Goal: Information Seeking & Learning: Check status

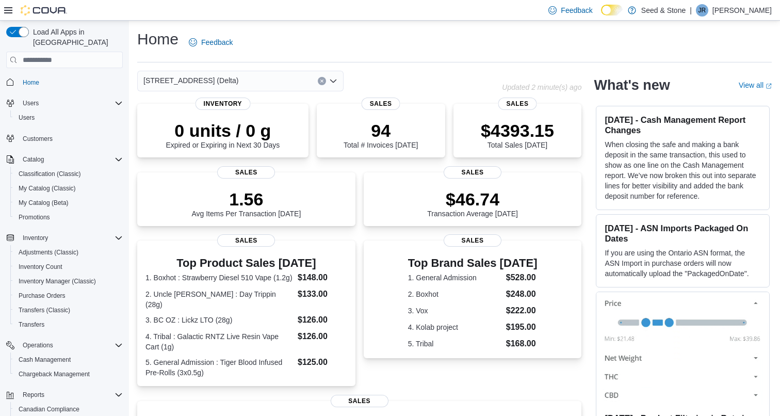
click at [269, 75] on div "[STREET_ADDRESS] (Delta)" at bounding box center [240, 81] width 206 height 21
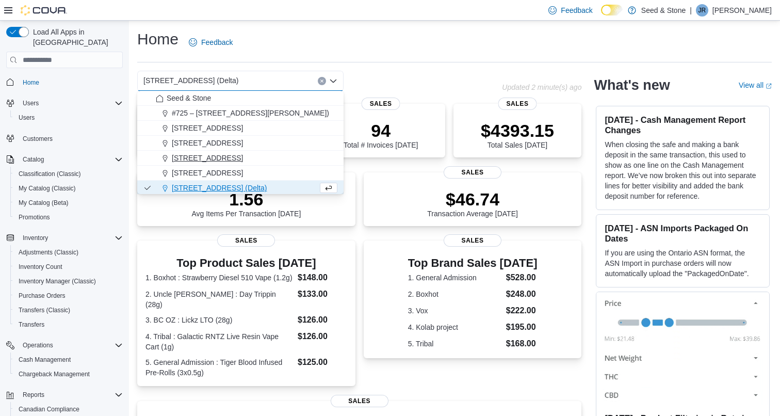
click at [243, 160] on span "512 Young Drive (Coquitlam)" at bounding box center [207, 158] width 71 height 10
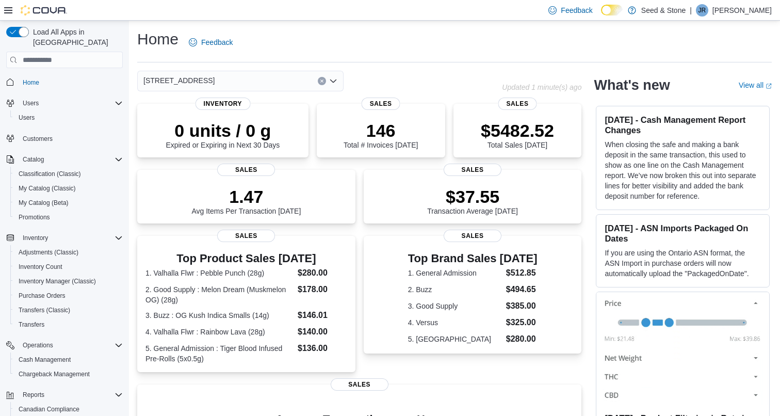
click at [263, 80] on div "512 Young Drive (Coquitlam) Combo box. Selected. 512 Young Drive (Coquitlam). P…" at bounding box center [240, 81] width 206 height 21
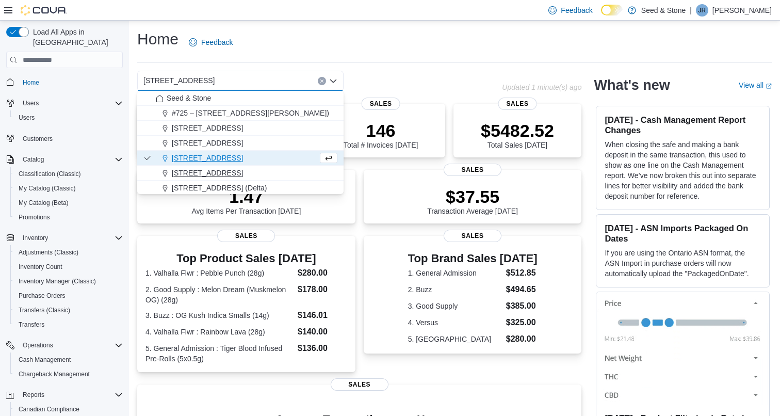
click at [243, 175] on span "590 Old Hope Princeton Way (Hope)" at bounding box center [207, 173] width 71 height 10
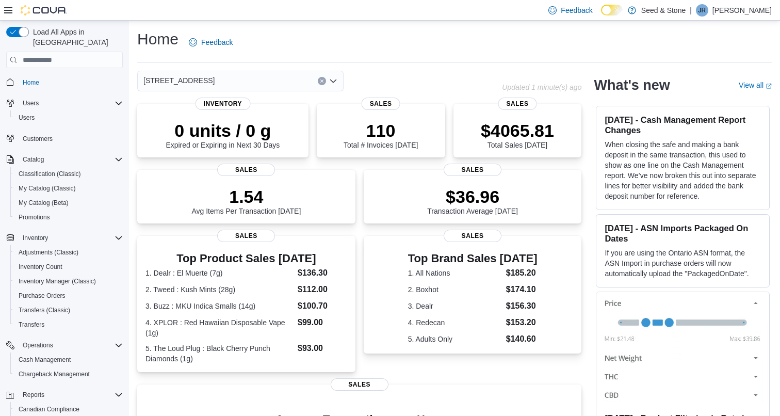
click at [310, 75] on div "590 Old Hope Princeton Way (Hope) Combo box. Selected. 590 Old Hope Princeton W…" at bounding box center [240, 81] width 206 height 21
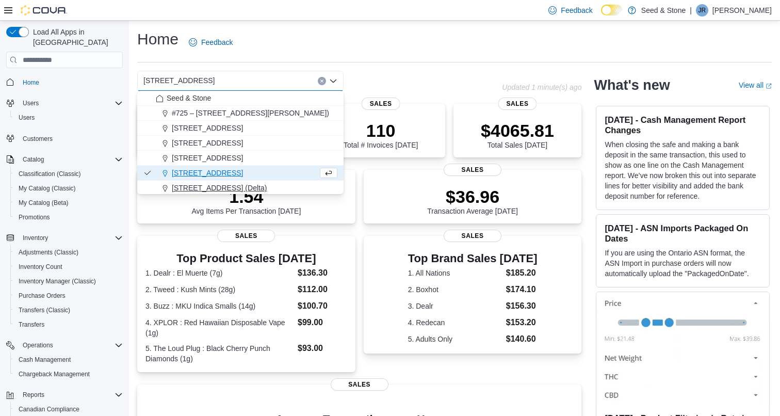
click at [232, 186] on span "[STREET_ADDRESS] (Delta)" at bounding box center [219, 188] width 95 height 10
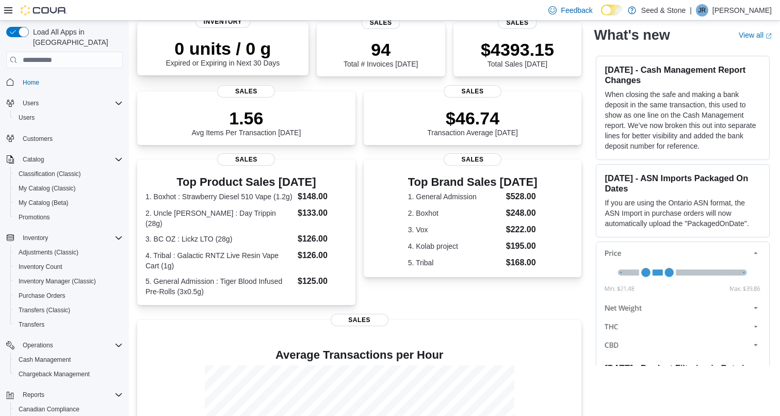
scroll to position [88, 0]
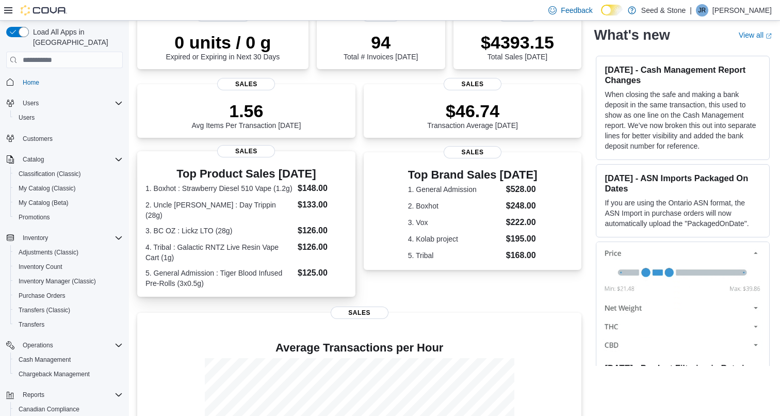
click at [281, 225] on dt "3. BC OZ : Lickz LTO (28g)" at bounding box center [219, 230] width 148 height 10
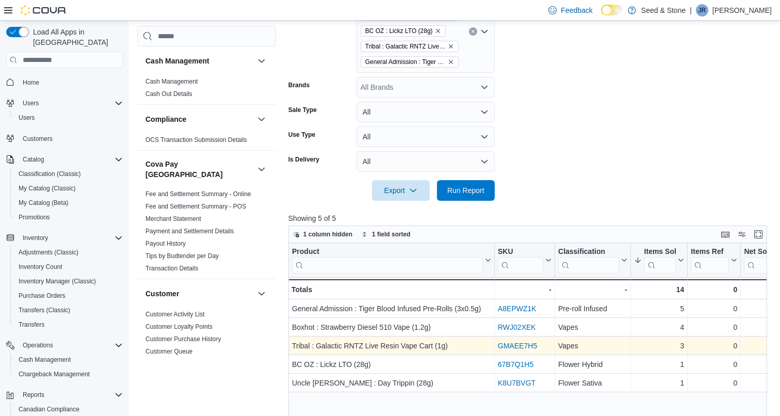
scroll to position [161, 0]
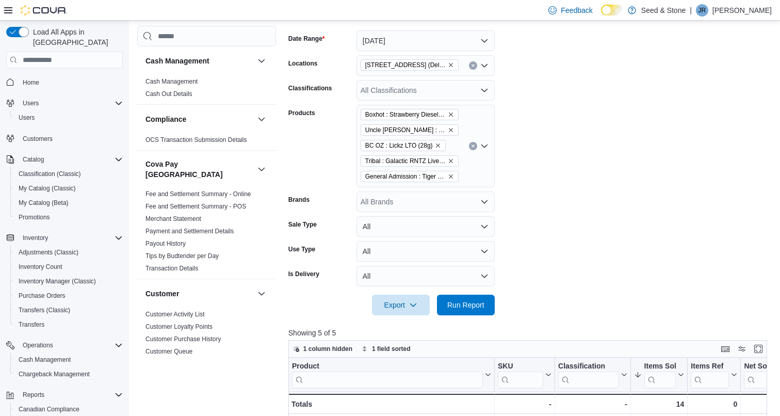
click at [472, 148] on icon "Clear input" at bounding box center [473, 146] width 4 height 4
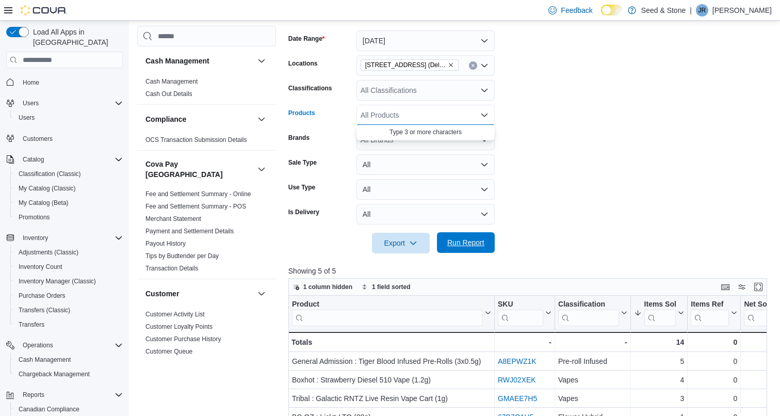
click at [455, 238] on span "Run Report" at bounding box center [465, 242] width 37 height 10
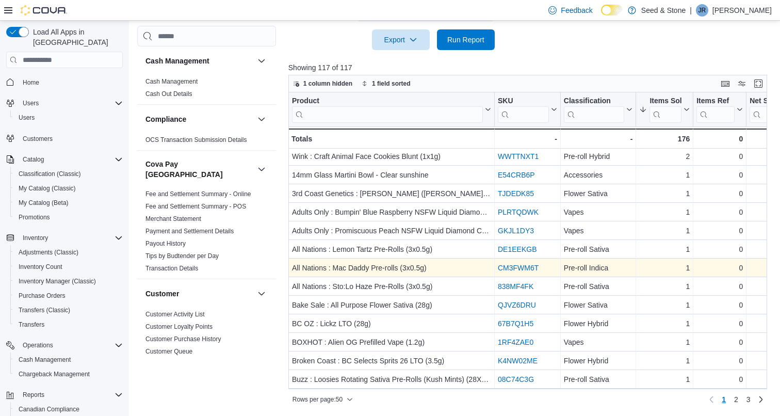
scroll to position [364, 0]
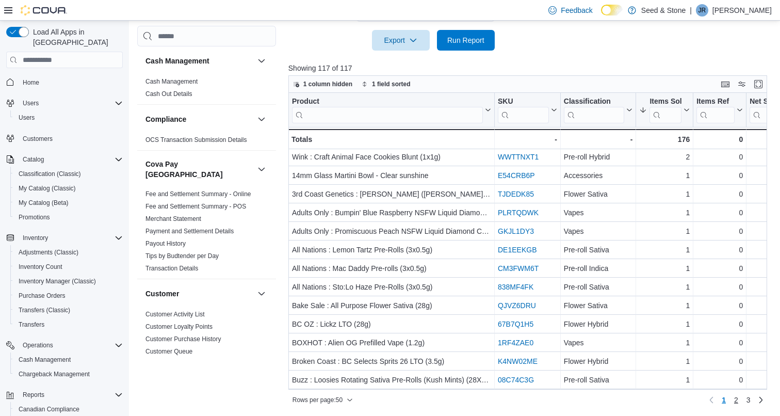
click at [736, 401] on span "2" at bounding box center [736, 400] width 4 height 10
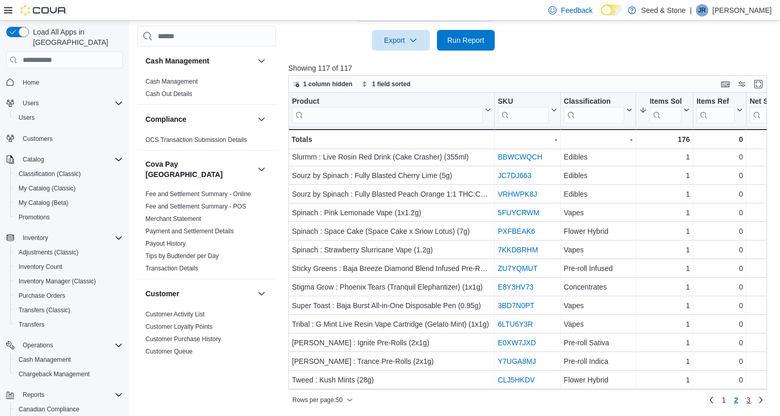
click at [750, 400] on link "3" at bounding box center [748, 399] width 12 height 17
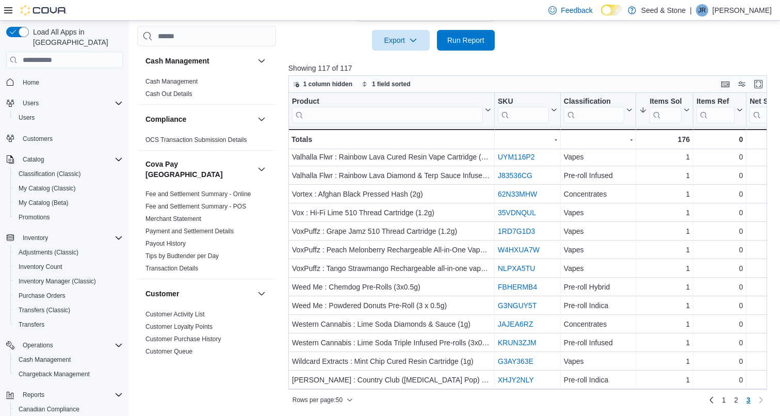
scroll to position [76, 0]
click at [36, 77] on span "Home" at bounding box center [31, 82] width 17 height 12
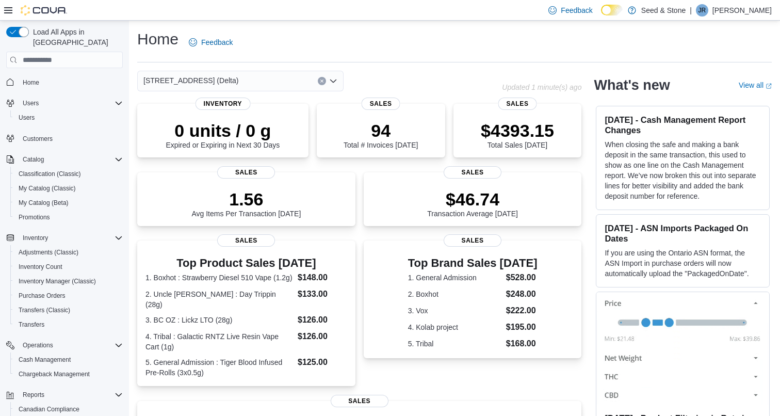
click at [273, 84] on div "[STREET_ADDRESS] (Delta)" at bounding box center [240, 81] width 206 height 21
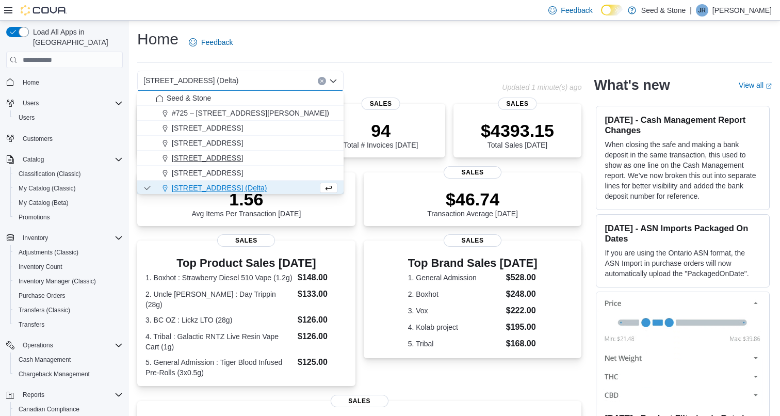
click at [232, 158] on span "512 Young Drive (Coquitlam)" at bounding box center [207, 158] width 71 height 10
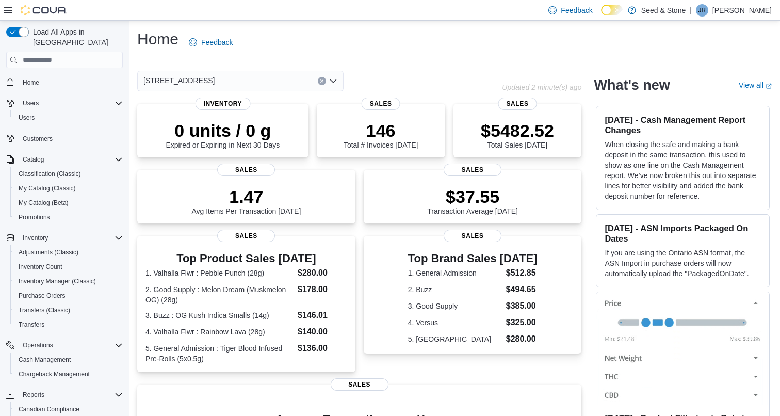
click at [259, 82] on div "512 Young Drive (Coquitlam) Combo box. Selected. 512 Young Drive (Coquitlam). P…" at bounding box center [240, 81] width 206 height 21
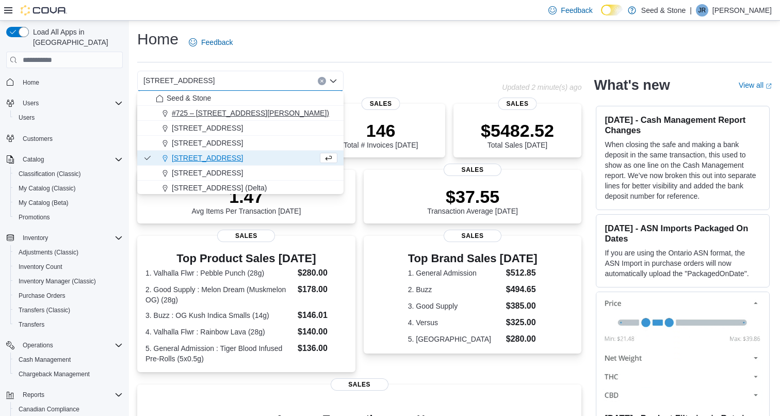
click at [291, 112] on span "#725 – 19800 Lougheed Hwy (Pitt Meadows)" at bounding box center [250, 113] width 157 height 10
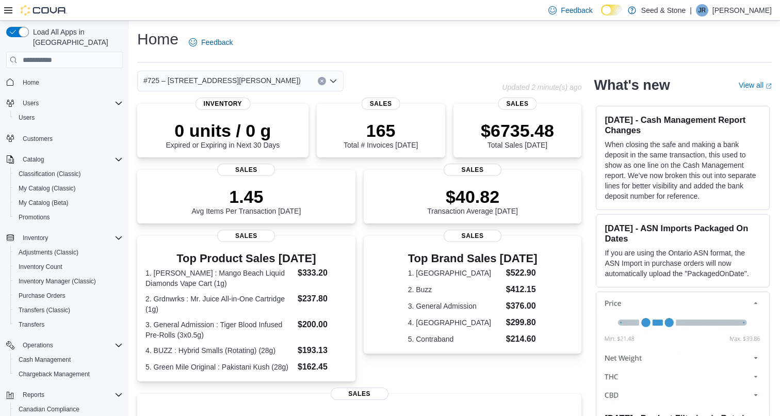
click at [305, 82] on div "#725 – 19800 Lougheed Hwy (Pitt Meadows) Combo box. Selected. #725 – 19800 Loug…" at bounding box center [240, 81] width 206 height 21
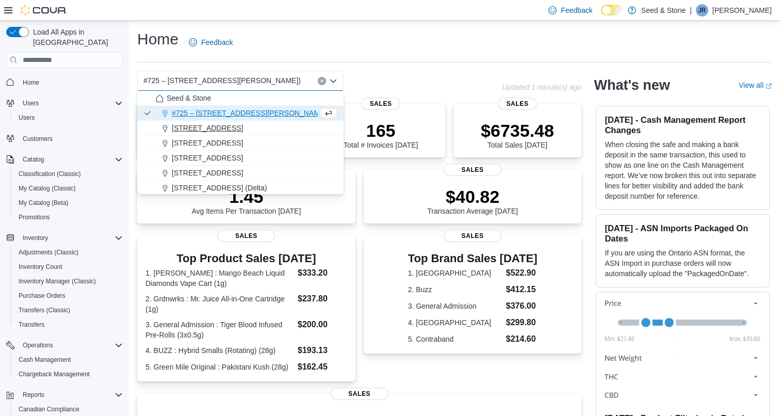
click at [223, 128] on span "1502 Admirals Road" at bounding box center [207, 128] width 71 height 10
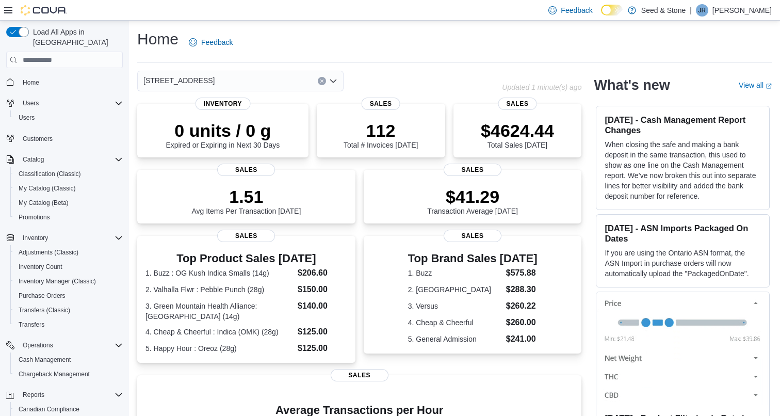
click at [283, 77] on div "1502 Admirals Road Combo box. Selected. 1502 Admirals Road. Press Backspace to …" at bounding box center [240, 81] width 206 height 21
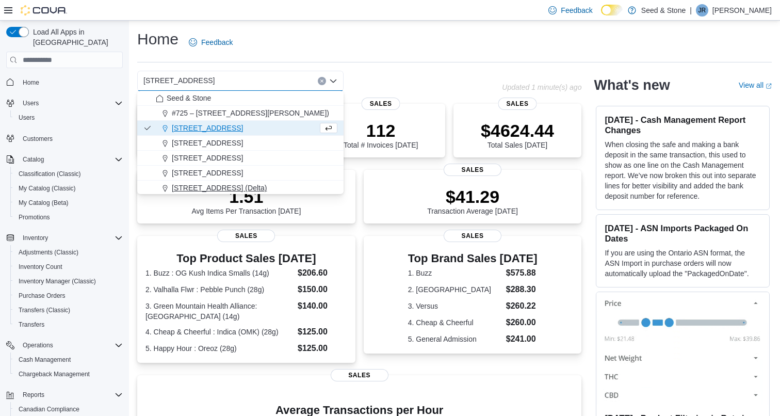
click at [230, 187] on span "[STREET_ADDRESS] (Delta)" at bounding box center [219, 188] width 95 height 10
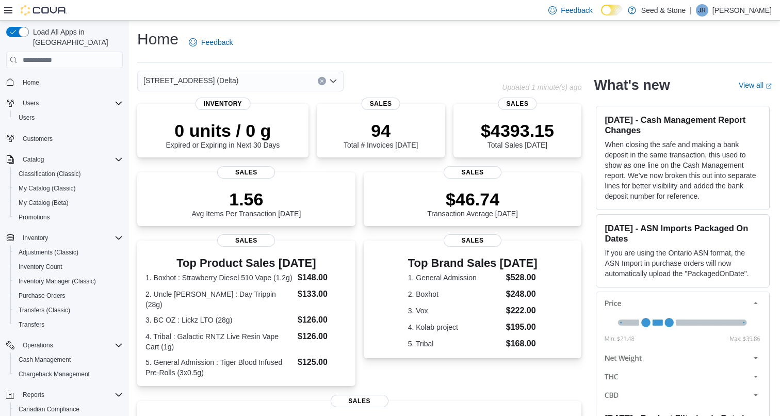
click at [279, 77] on div "616 Chester Rd. (Delta) Combo box. Selected. 616 Chester Rd. (Delta). Press Bac…" at bounding box center [240, 81] width 206 height 21
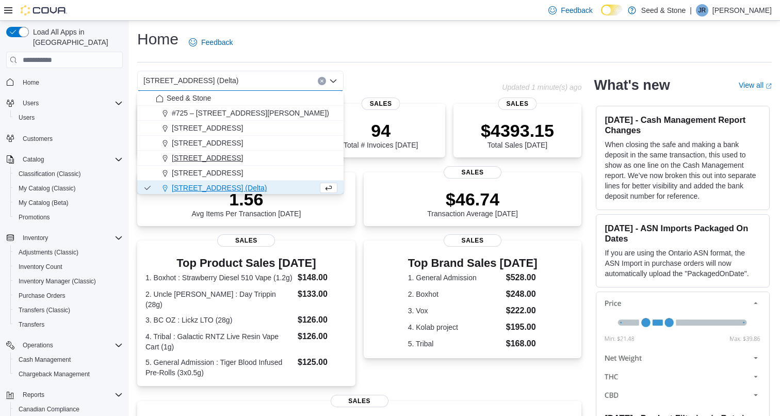
click at [240, 155] on span "512 Young Drive (Coquitlam)" at bounding box center [207, 158] width 71 height 10
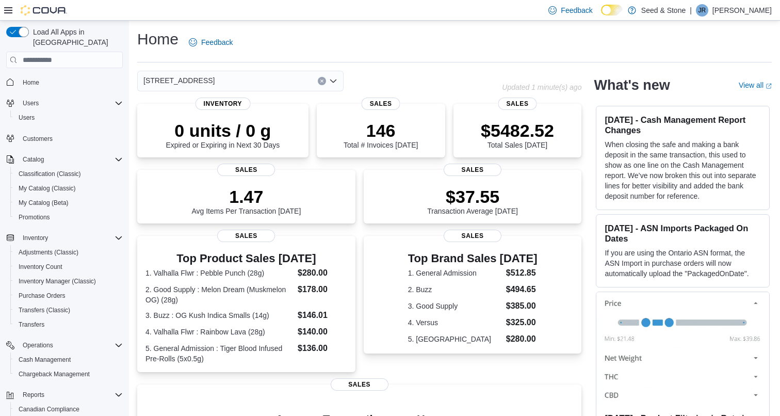
click at [286, 84] on div "512 Young Drive (Coquitlam) Combo box. Selected. 512 Young Drive (Coquitlam). P…" at bounding box center [240, 81] width 206 height 21
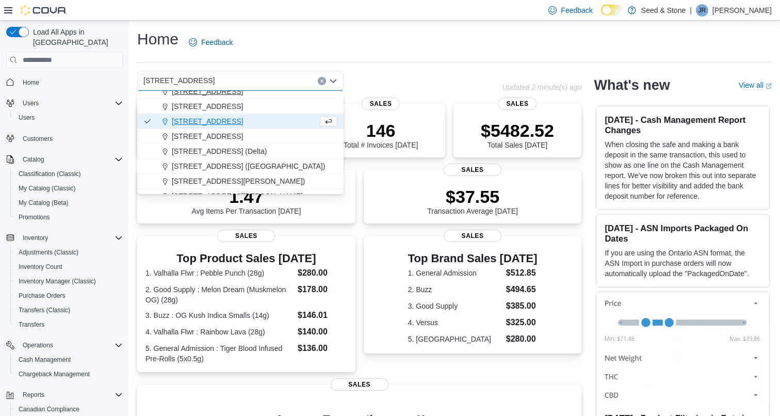
scroll to position [42, 0]
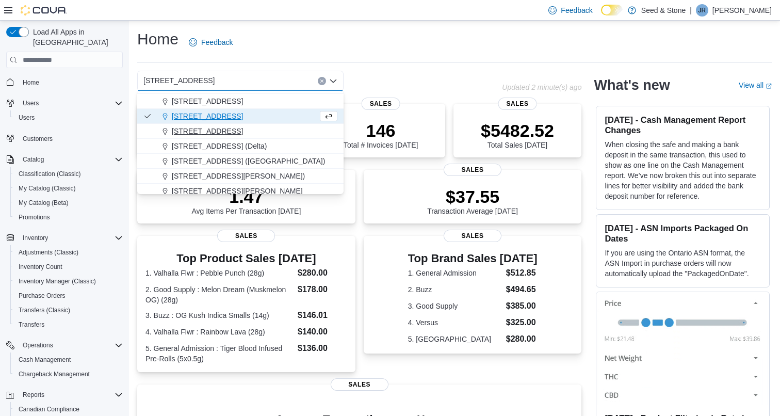
click at [243, 127] on span "590 Old Hope Princeton Way (Hope)" at bounding box center [207, 131] width 71 height 10
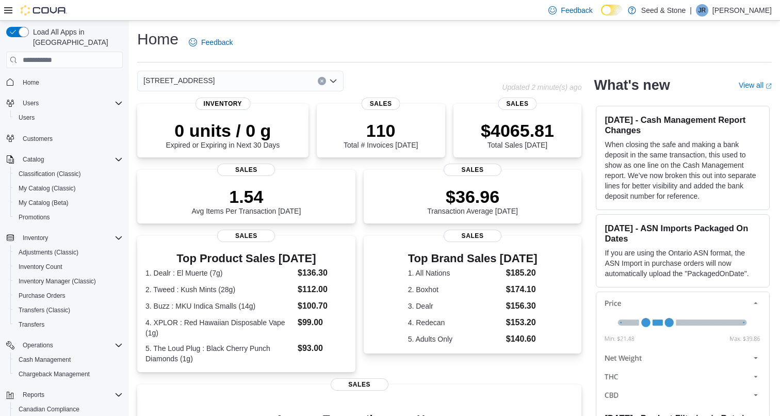
click at [279, 87] on div "590 Old Hope Princeton Way (Hope) Combo box. Selected. 590 Old Hope Princeton W…" at bounding box center [240, 81] width 206 height 21
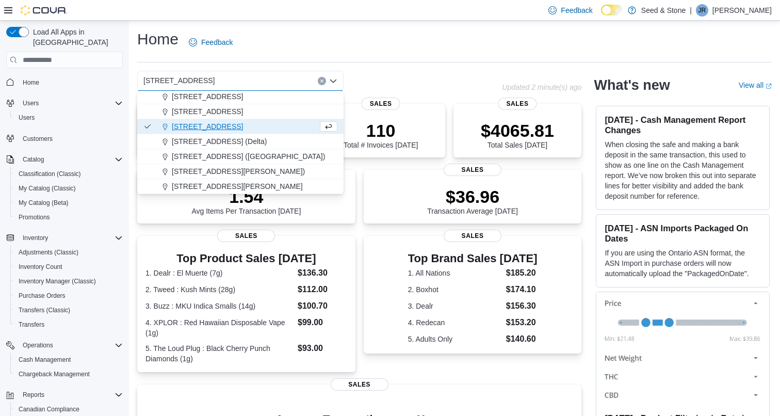
scroll to position [46, 0]
click at [226, 154] on span "616 Fort St. (Bay Centre)" at bounding box center [248, 156] width 153 height 10
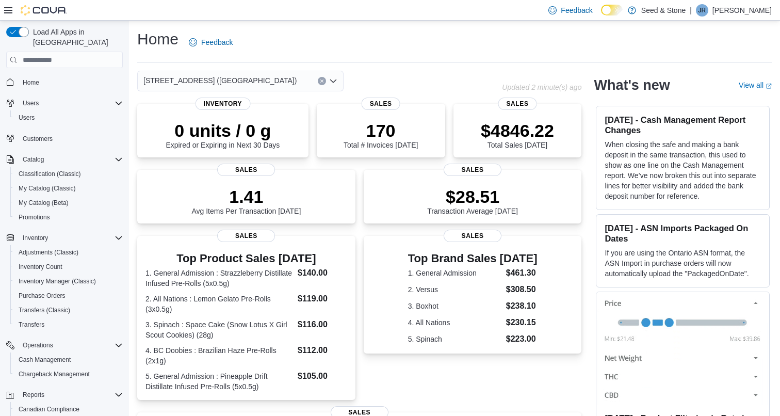
click at [257, 79] on div "616 Fort St. (Bay Centre) Combo box. Selected. 616 Fort St. (Bay Centre). Press…" at bounding box center [240, 81] width 206 height 21
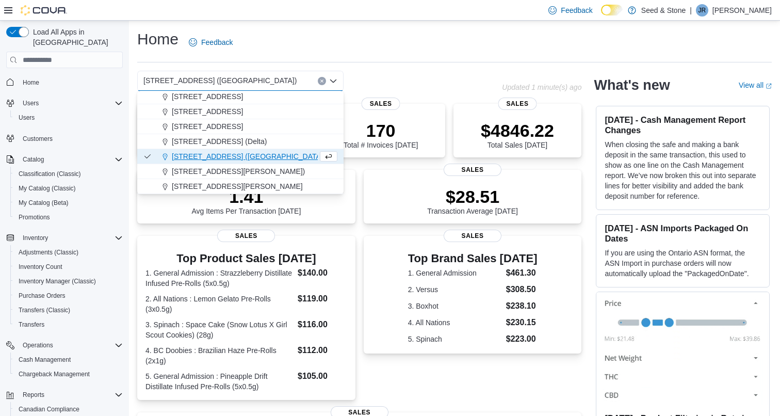
scroll to position [46, 0]
click at [240, 167] on span "8050 Lickman Road # 103 (Chilliwack)" at bounding box center [238, 171] width 133 height 10
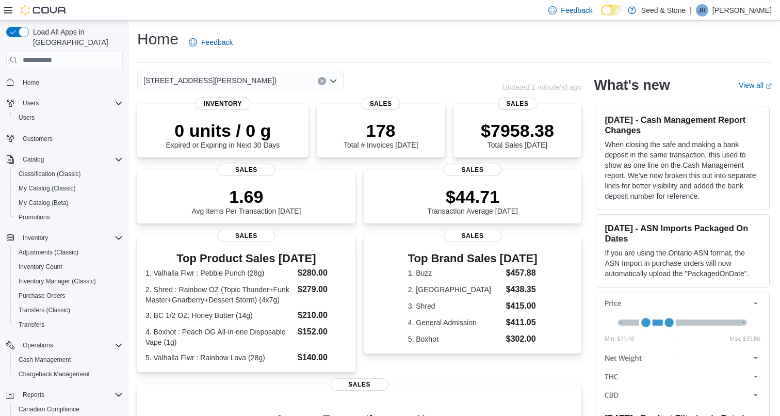
click at [252, 78] on span "8050 Lickman Road # 103 (Chilliwack)" at bounding box center [209, 80] width 133 height 12
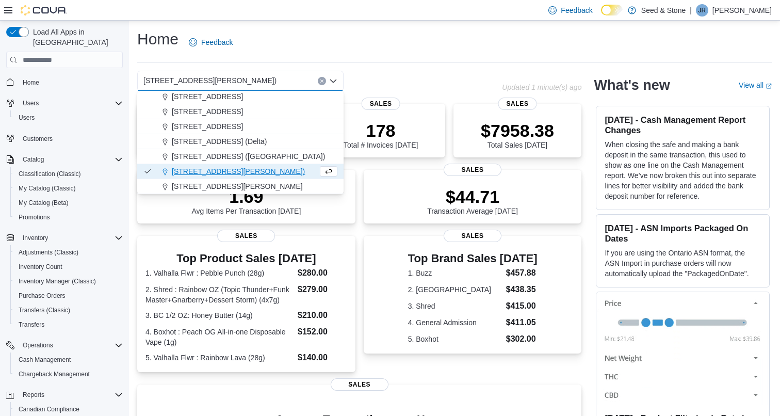
scroll to position [46, 0]
click at [234, 156] on span "616 Fort St. (Bay Centre)" at bounding box center [248, 156] width 153 height 10
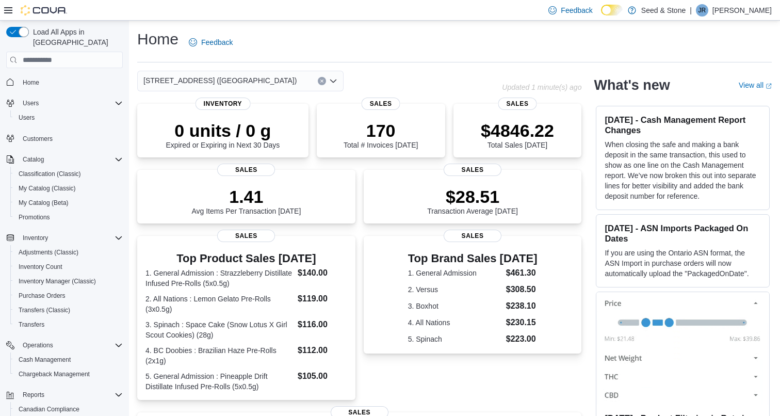
click at [260, 71] on div "616 Fort St. (Bay Centre) Combo box. Selected. 616 Fort St. (Bay Centre). Press…" at bounding box center [240, 81] width 206 height 21
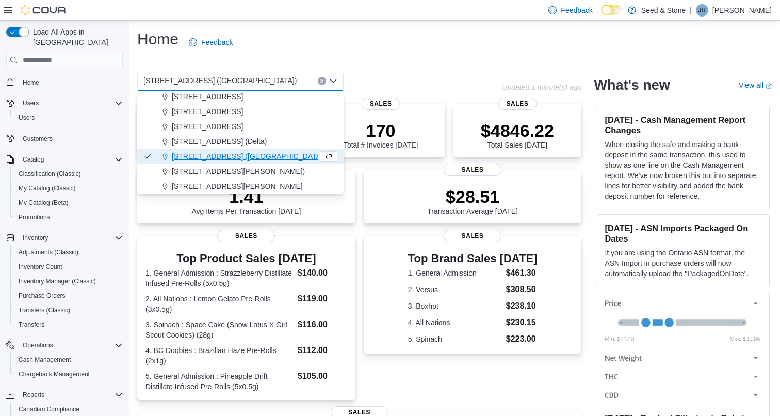
scroll to position [46, 0]
click at [260, 173] on span "8050 Lickman Road # 103 (Chilliwack)" at bounding box center [238, 171] width 133 height 10
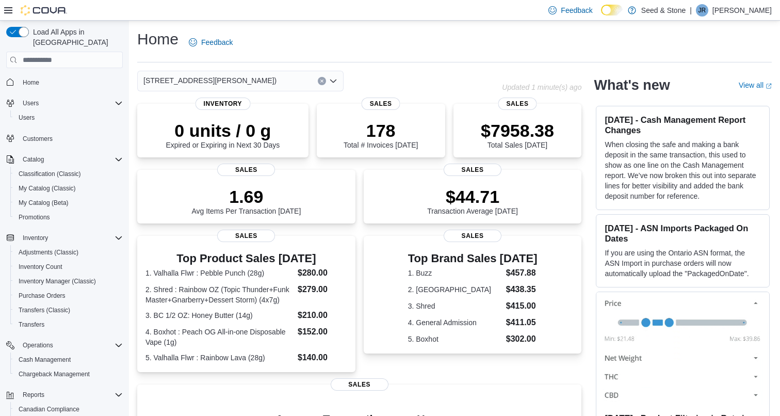
click at [281, 84] on input at bounding box center [281, 81] width 1 height 12
click at [289, 75] on div "8050 Lickman Road # 103 (Chilliwack) Combo box. Selected. 8050 Lickman Road # 1…" at bounding box center [240, 81] width 206 height 21
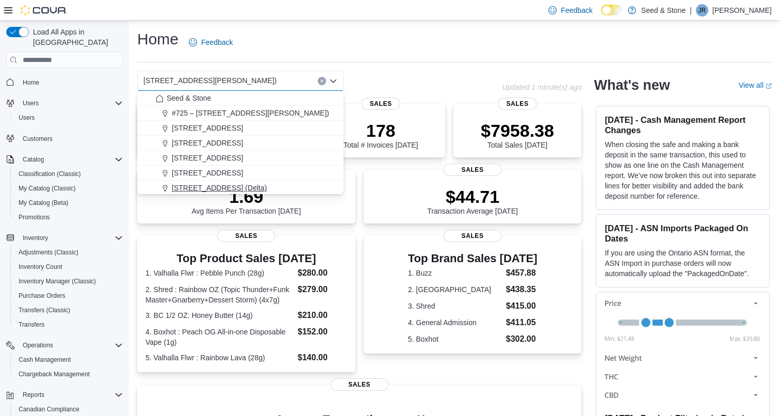
click at [238, 184] on span "[STREET_ADDRESS] (Delta)" at bounding box center [219, 188] width 95 height 10
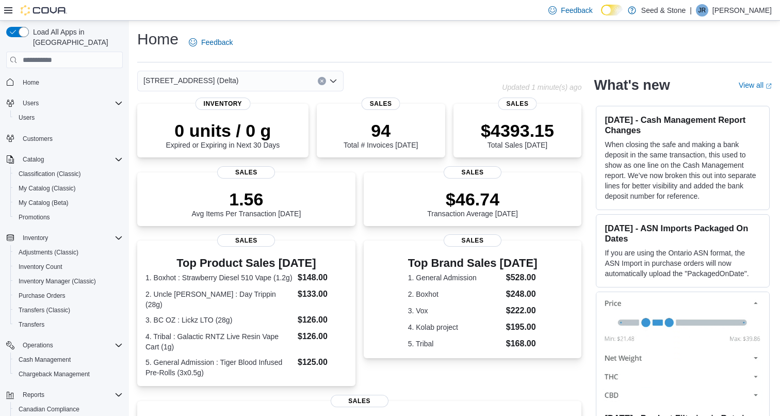
click at [322, 80] on icon "Clear input" at bounding box center [321, 81] width 3 height 3
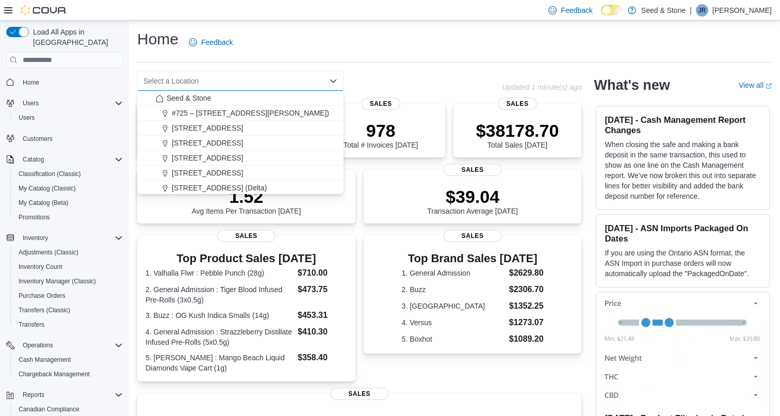
click at [386, 79] on div "Select a Location Combo box. Selected. Combo box input. Select a Location. Type…" at bounding box center [319, 81] width 365 height 21
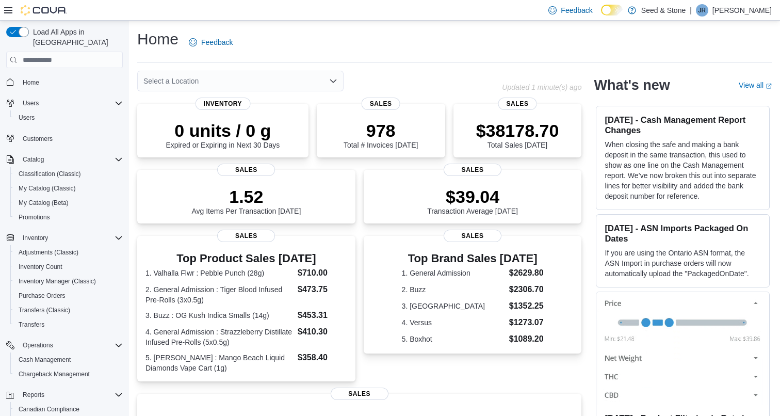
click at [277, 80] on div "Select a Location" at bounding box center [240, 81] width 206 height 21
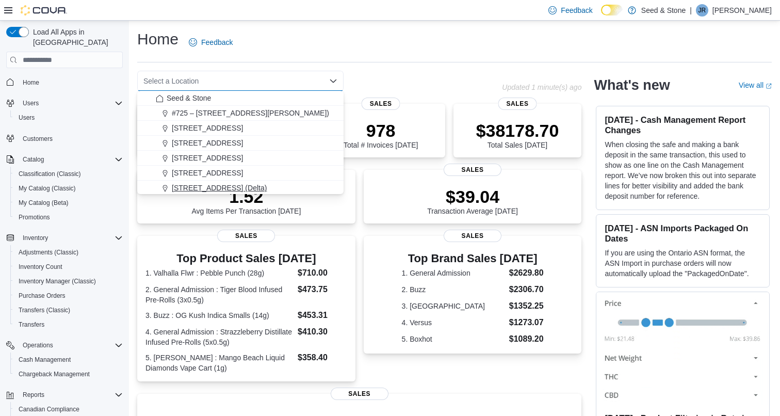
click at [232, 189] on span "[STREET_ADDRESS] (Delta)" at bounding box center [219, 188] width 95 height 10
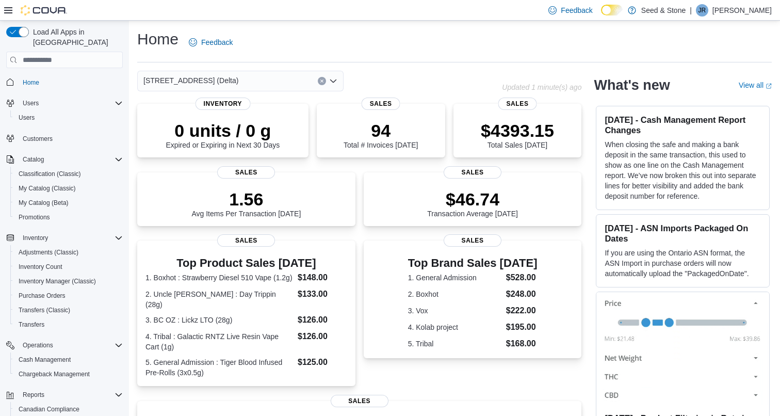
click at [305, 83] on div "[STREET_ADDRESS] (Delta)" at bounding box center [240, 81] width 206 height 21
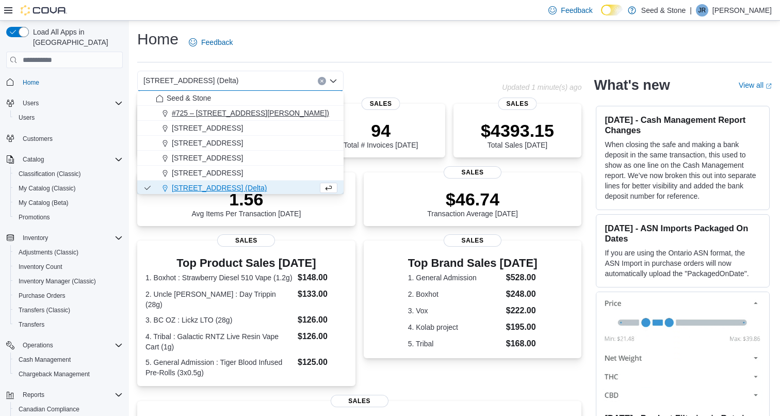
click at [285, 109] on span "#725 – 19800 Lougheed Hwy (Pitt Meadows)" at bounding box center [250, 113] width 157 height 10
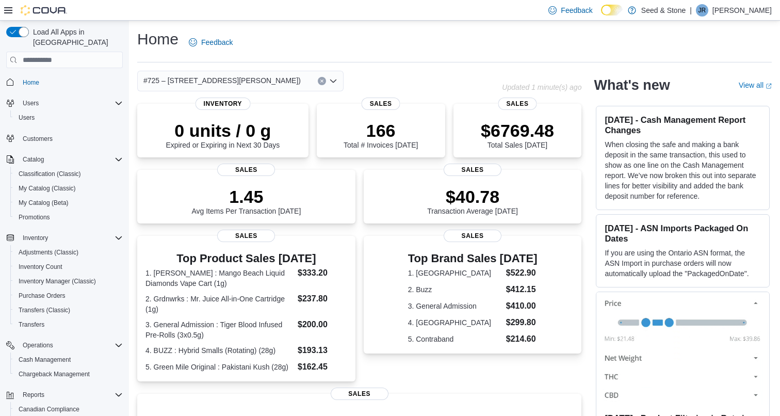
click at [272, 87] on div "#725 – 19800 Lougheed Hwy (Pitt Meadows) Combo box. Selected. #725 – 19800 Loug…" at bounding box center [240, 81] width 206 height 21
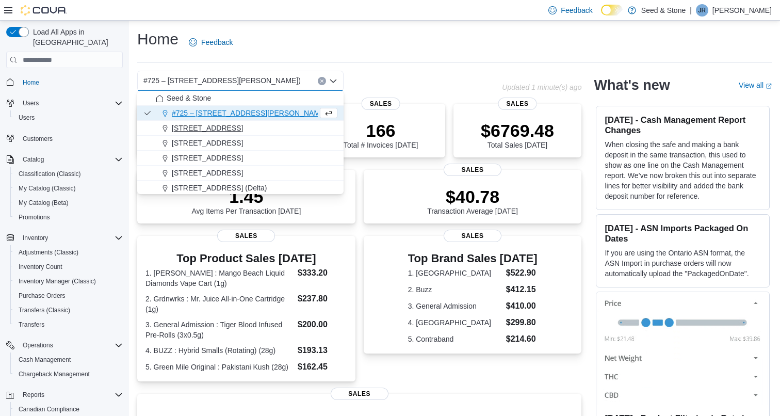
click at [235, 127] on span "1502 Admirals Road" at bounding box center [207, 128] width 71 height 10
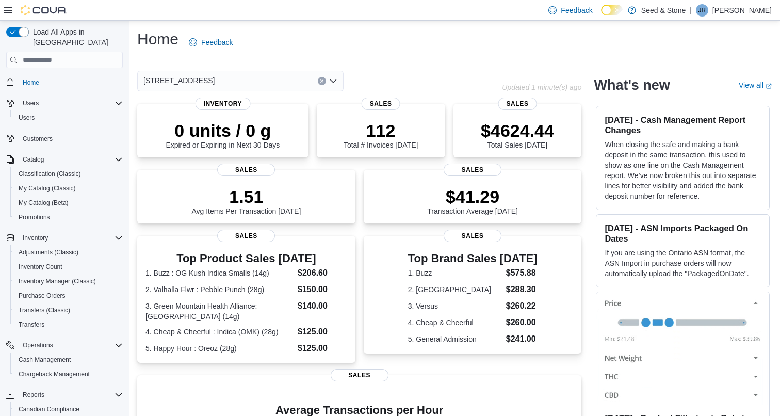
click at [268, 80] on div "1502 Admirals Road Combo box. Selected. 1502 Admirals Road. Press Backspace to …" at bounding box center [240, 81] width 206 height 21
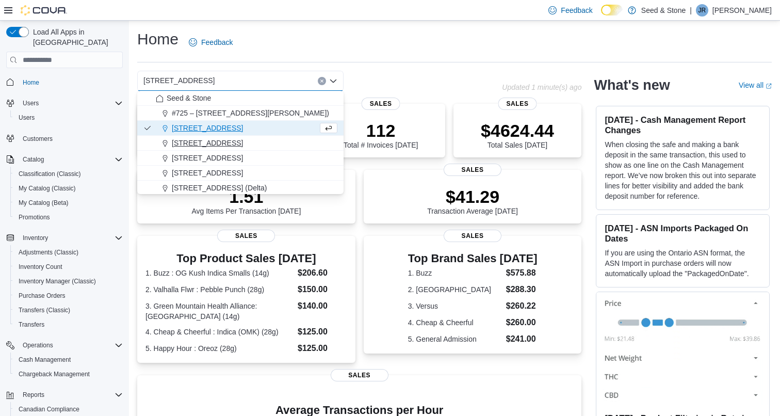
click at [215, 144] on span "15053 Marine Dr." at bounding box center [207, 143] width 71 height 10
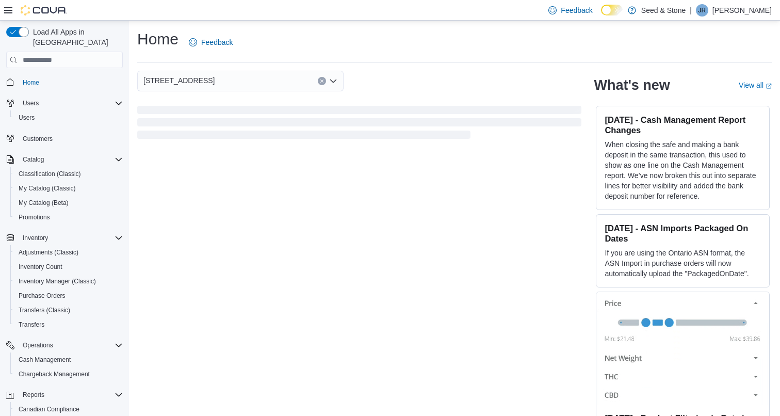
click at [253, 84] on div "15053 Marine Dr. Combo box. Selected. 15053 Marine Dr.. Press Backspace to dele…" at bounding box center [240, 81] width 206 height 21
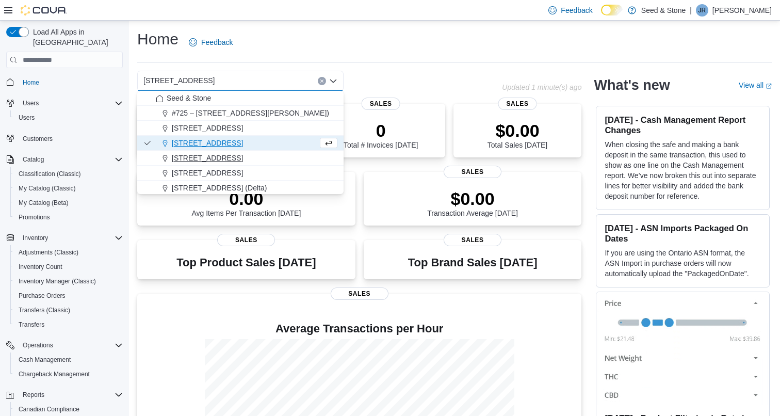
click at [236, 152] on button "512 Young Drive (Coquitlam)" at bounding box center [240, 158] width 206 height 15
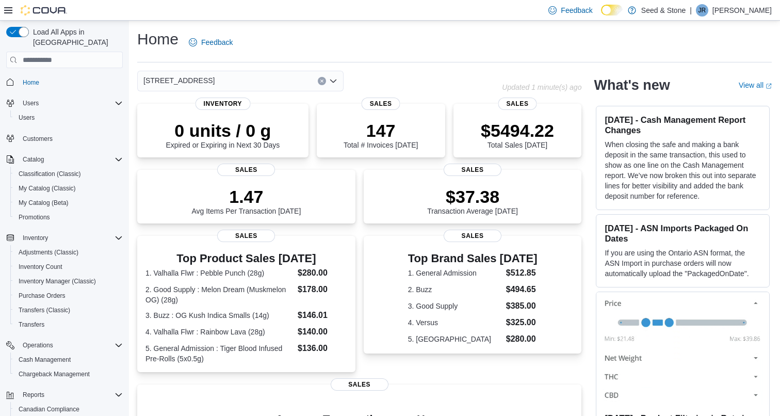
click at [274, 75] on div "512 Young Drive (Coquitlam) Combo box. Selected. 512 Young Drive (Coquitlam). P…" at bounding box center [240, 81] width 206 height 21
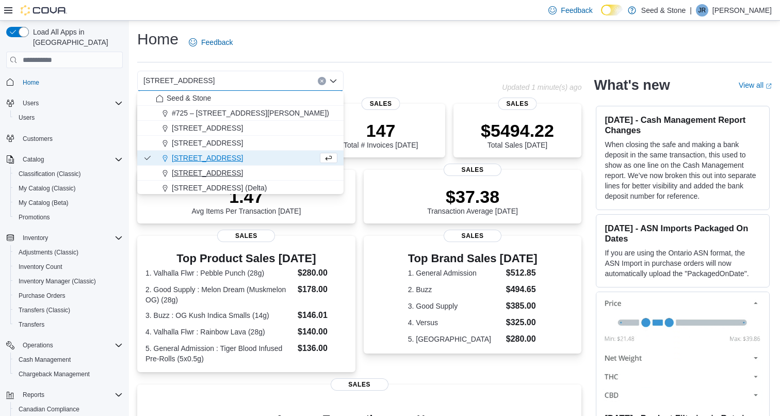
click at [243, 173] on span "590 Old Hope Princeton Way (Hope)" at bounding box center [207, 173] width 71 height 10
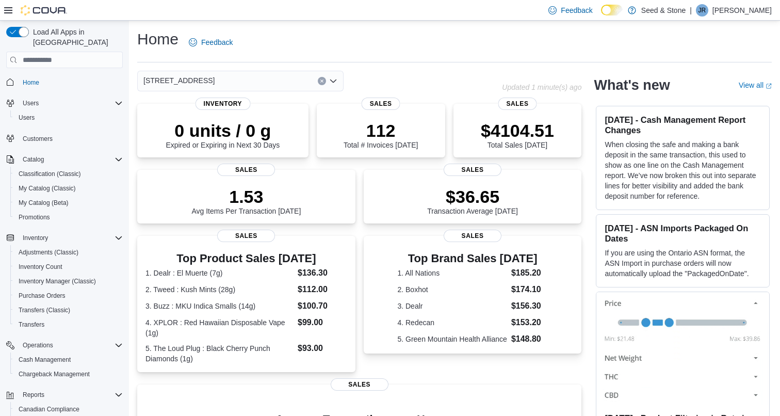
click at [282, 74] on div "590 Old Hope Princeton Way (Hope) Combo box. Selected. 590 Old Hope Princeton W…" at bounding box center [240, 81] width 206 height 21
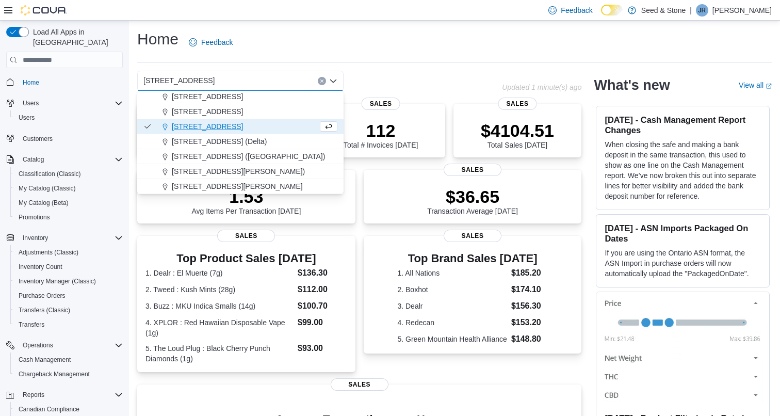
scroll to position [46, 0]
click at [235, 161] on span "616 Fort St. (Bay Centre)" at bounding box center [248, 156] width 153 height 10
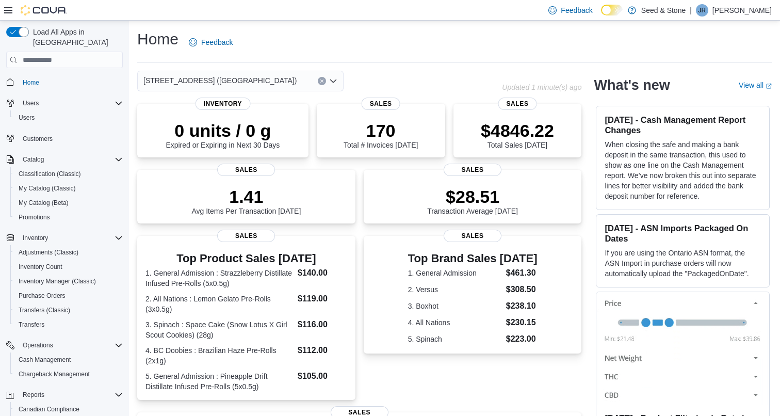
click at [287, 79] on div "616 Fort St. (Bay Centre) Combo box. Selected. 616 Fort St. (Bay Centre). Press…" at bounding box center [240, 81] width 206 height 21
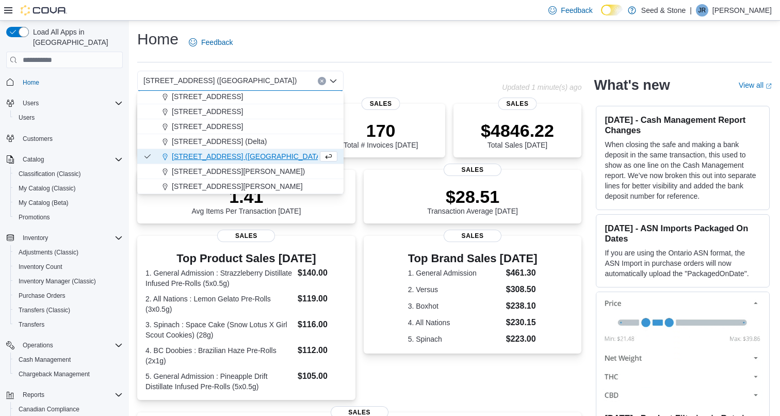
scroll to position [46, 0]
click at [278, 171] on span "8050 Lickman Road # 103 (Chilliwack)" at bounding box center [238, 171] width 133 height 10
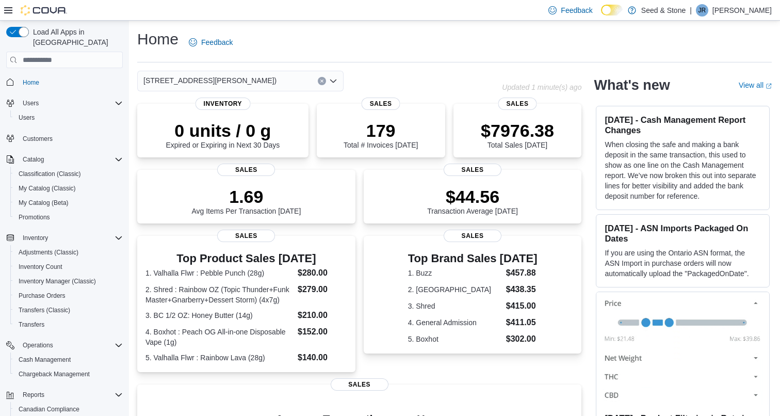
click at [274, 82] on div "8050 Lickman Road # 103 (Chilliwack) Combo box. Selected. 8050 Lickman Road # 1…" at bounding box center [240, 81] width 206 height 21
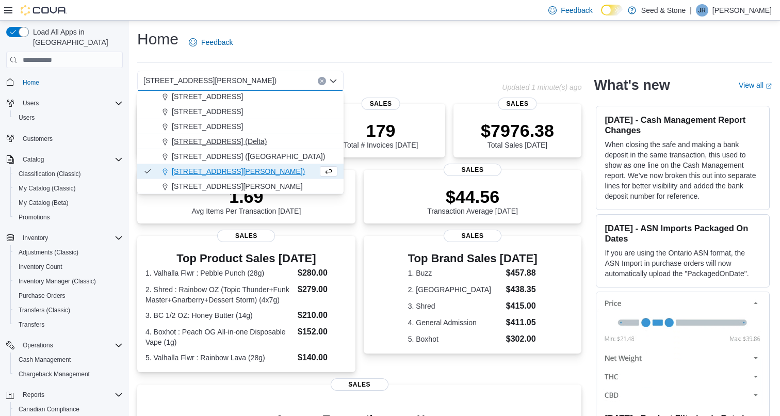
click at [238, 144] on span "[STREET_ADDRESS] (Delta)" at bounding box center [219, 141] width 95 height 10
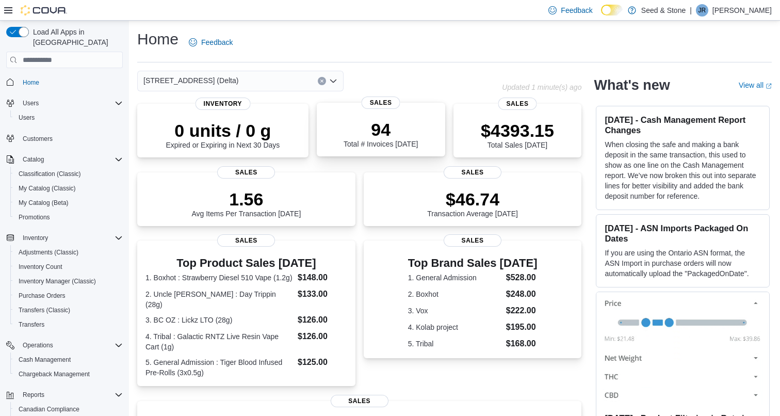
scroll to position [0, 0]
click at [482, 113] on div "$4393.15 Total Sales Today Sales" at bounding box center [517, 130] width 128 height 54
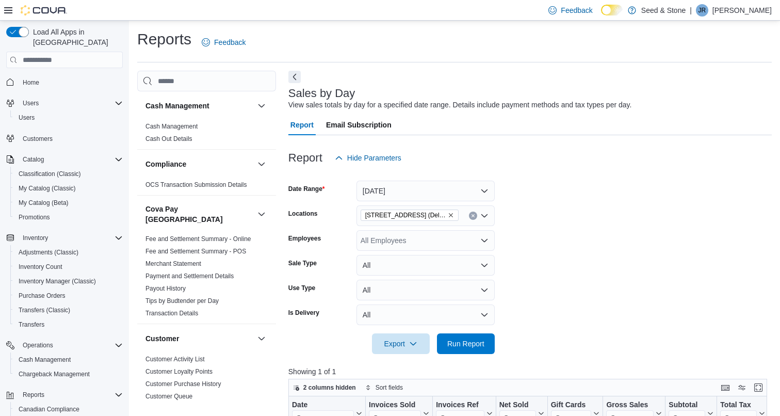
click at [542, 203] on form "Date Range [DATE] Locations [STREET_ADDRESS] (Delta) Employees All Employees Sa…" at bounding box center [529, 261] width 483 height 186
click at [36, 76] on span "Home" at bounding box center [31, 82] width 17 height 12
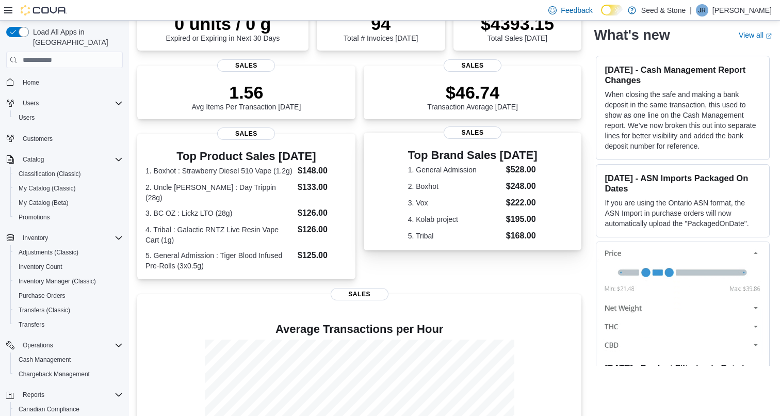
scroll to position [144, 0]
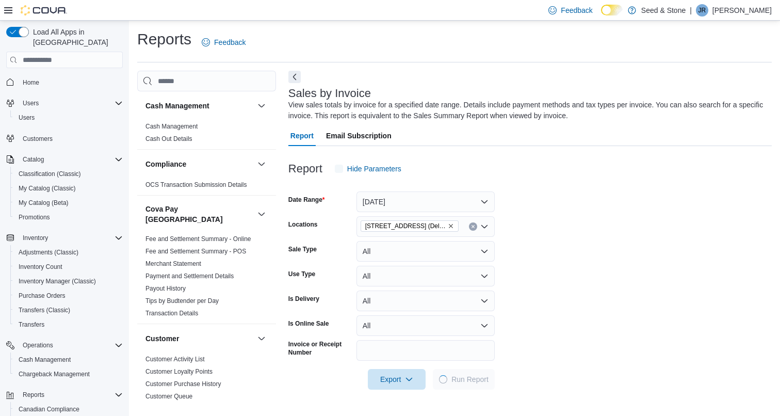
scroll to position [34, 0]
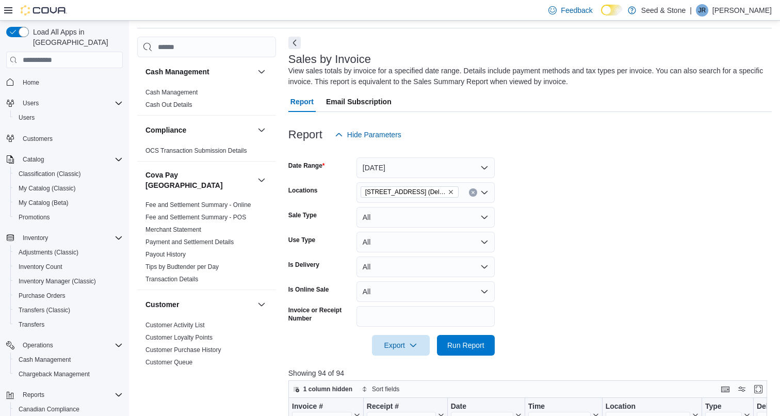
click at [471, 193] on icon "Clear input" at bounding box center [473, 192] width 4 height 4
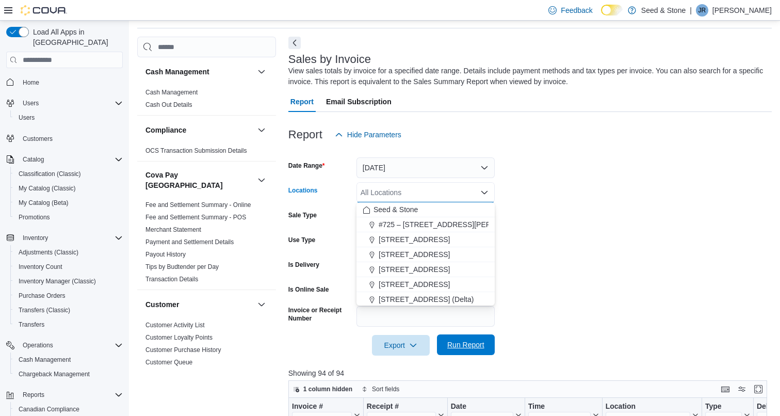
click at [471, 348] on span "Run Report" at bounding box center [465, 344] width 37 height 10
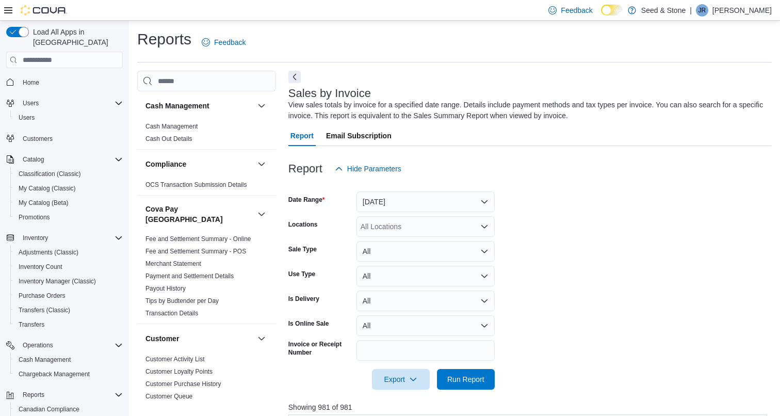
click at [417, 227] on div "All Locations" at bounding box center [425, 226] width 138 height 21
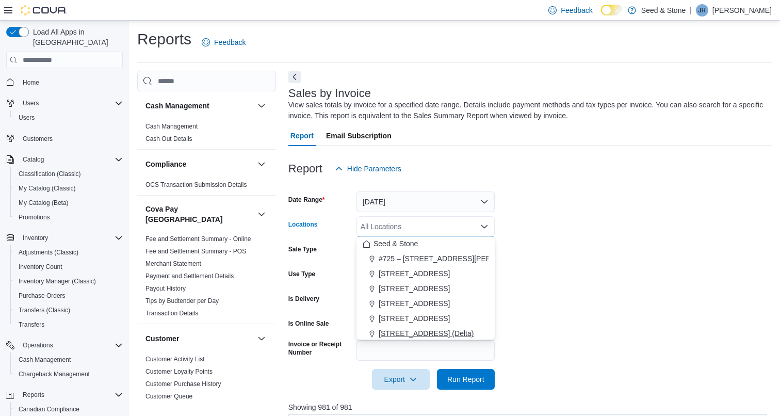
click at [431, 328] on span "[STREET_ADDRESS] (Delta)" at bounding box center [426, 333] width 95 height 10
click at [461, 372] on span "Run Report" at bounding box center [465, 378] width 45 height 21
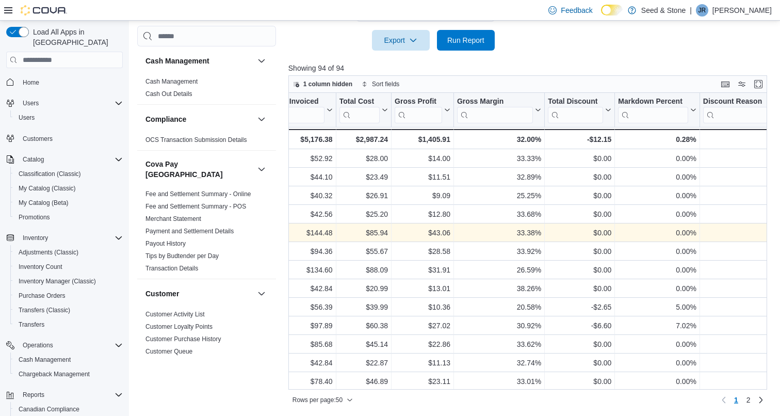
scroll to position [0, 631]
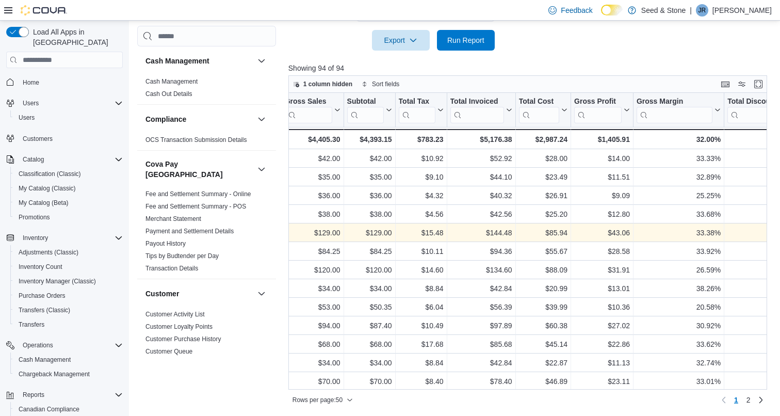
click at [19, 74] on button "Home" at bounding box center [64, 81] width 125 height 15
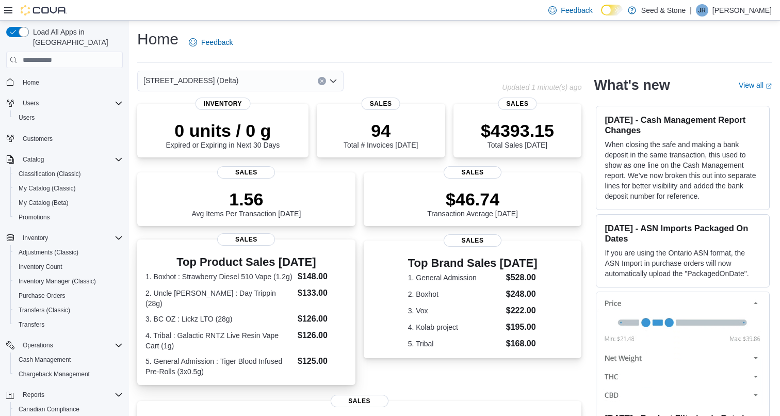
click at [260, 273] on dt "1. Boxhot : Strawberry Diesel 510 Vape (1.2g)" at bounding box center [219, 276] width 148 height 10
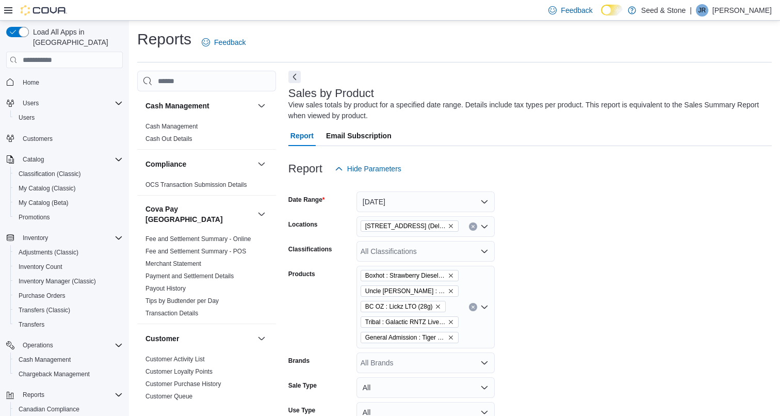
scroll to position [34, 0]
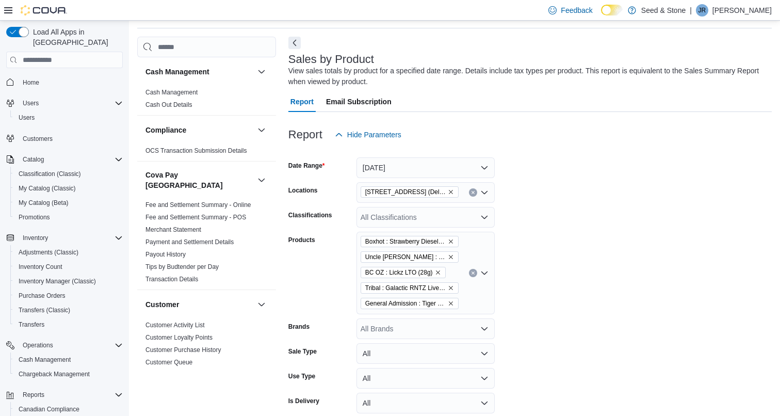
click at [469, 275] on button "Clear input" at bounding box center [473, 273] width 8 height 8
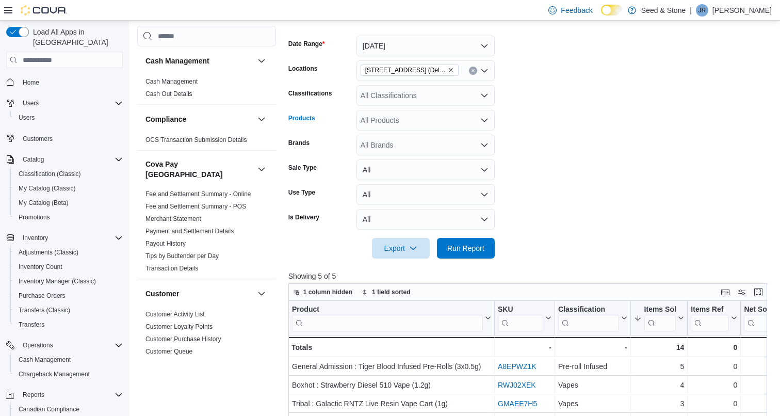
scroll to position [163, 0]
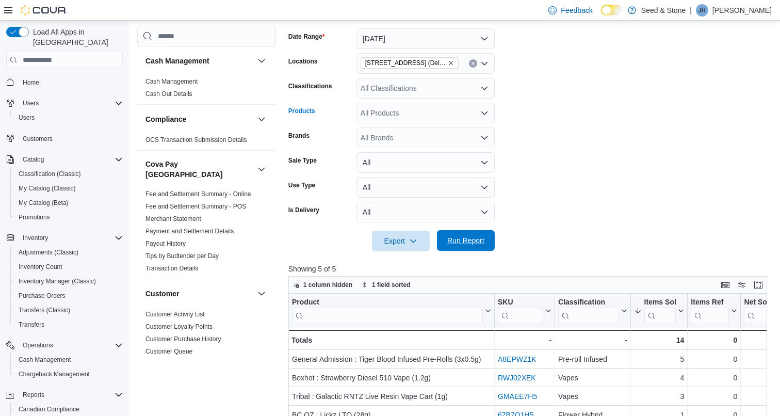
click at [470, 243] on span "Run Report" at bounding box center [465, 240] width 37 height 10
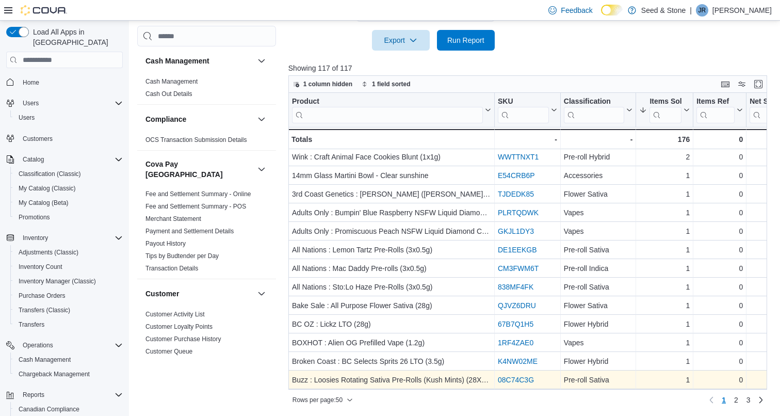
scroll to position [689, 0]
click at [735, 400] on span "2" at bounding box center [736, 400] width 4 height 10
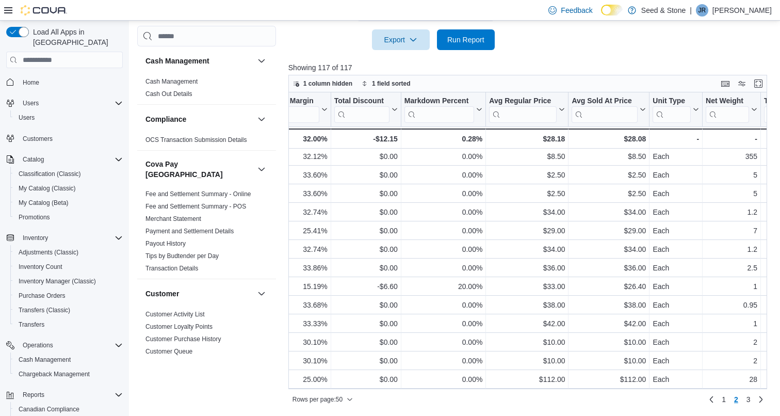
scroll to position [364, 0]
click at [751, 401] on link "3" at bounding box center [748, 399] width 12 height 17
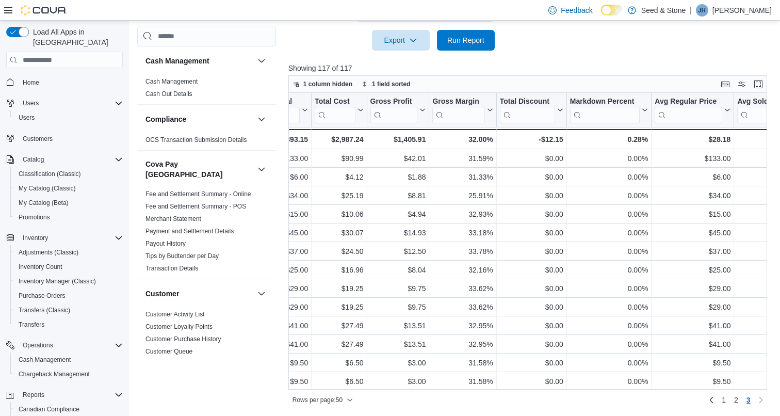
scroll to position [0, 0]
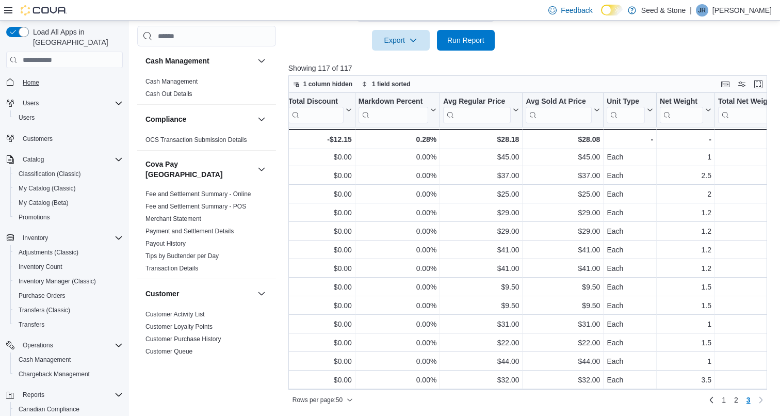
click at [34, 78] on span "Home" at bounding box center [31, 82] width 17 height 8
